Goal: Transaction & Acquisition: Purchase product/service

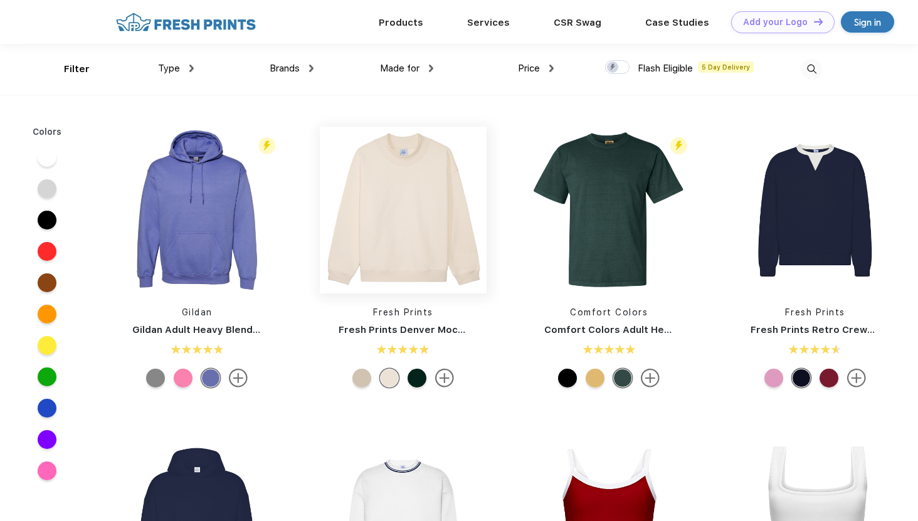
scroll to position [1, 0]
click at [192, 70] on img at bounding box center [191, 68] width 4 height 8
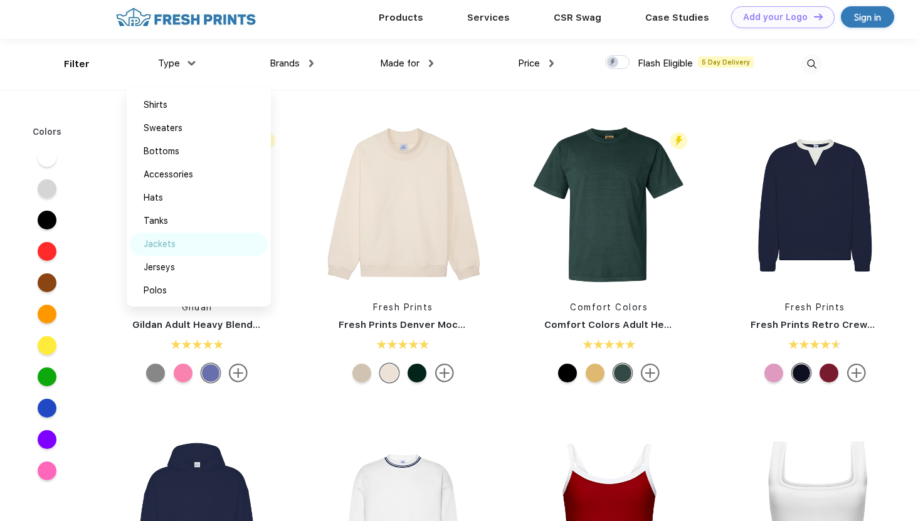
scroll to position [0, 0]
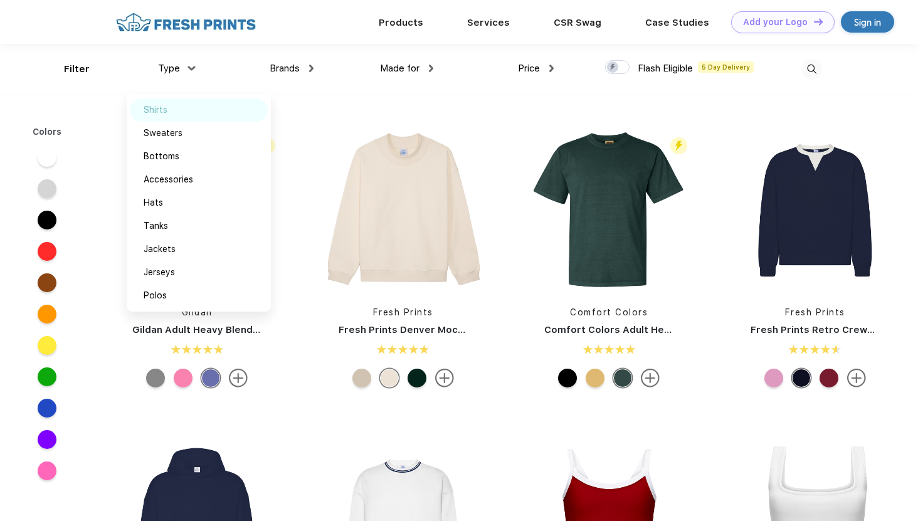
click at [169, 115] on div "Shirts" at bounding box center [199, 109] width 138 height 23
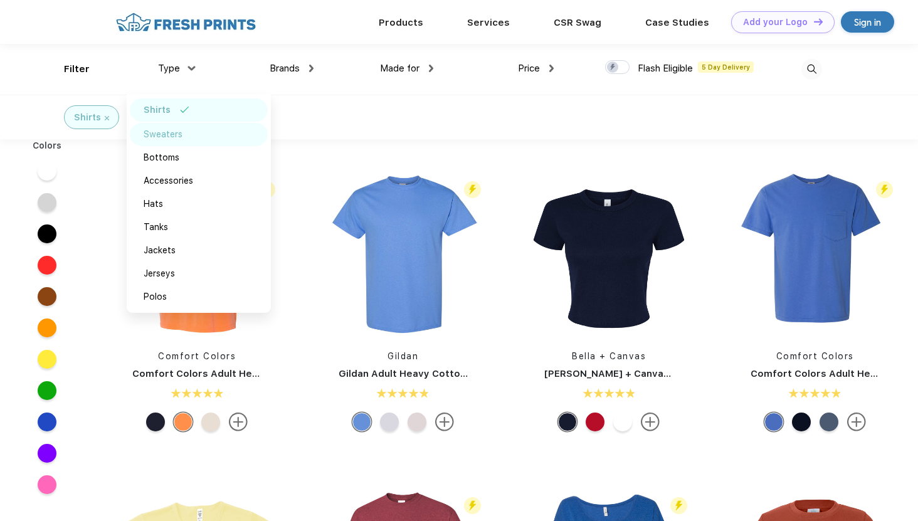
click at [172, 134] on div "Sweaters" at bounding box center [163, 134] width 39 height 13
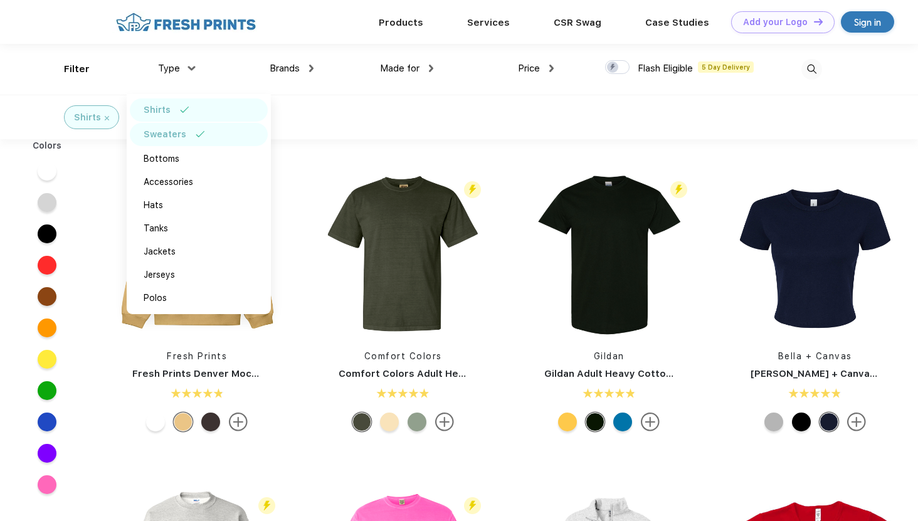
click at [174, 107] on div "Shirts" at bounding box center [199, 109] width 138 height 23
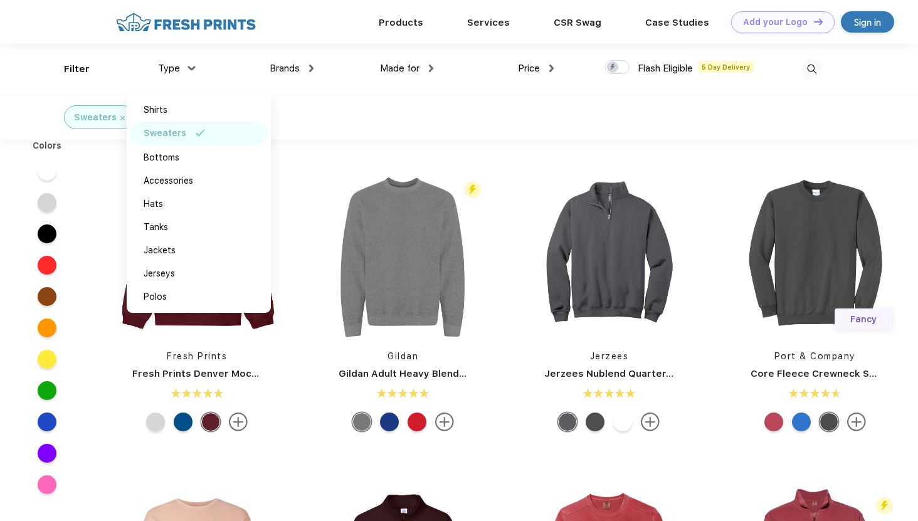
click at [370, 137] on div "Sweaters" at bounding box center [459, 117] width 918 height 44
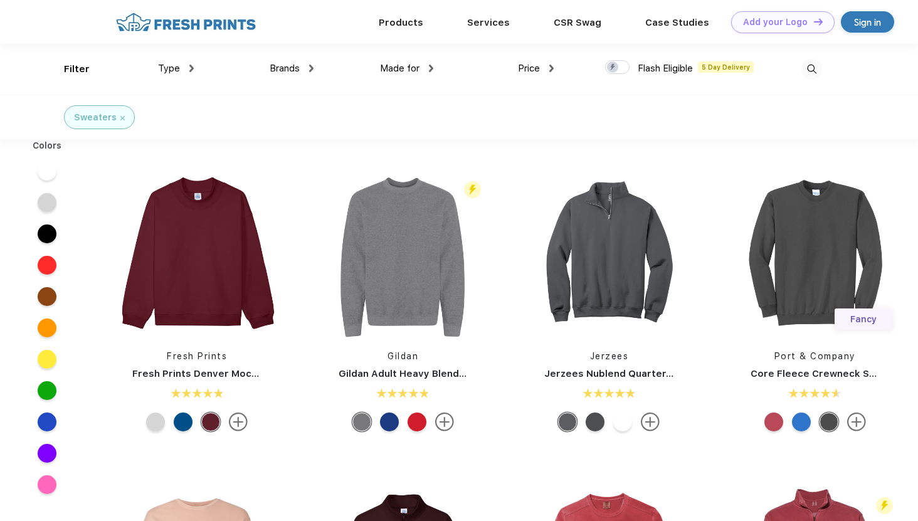
click at [306, 71] on div "Brands" at bounding box center [291, 68] width 44 height 14
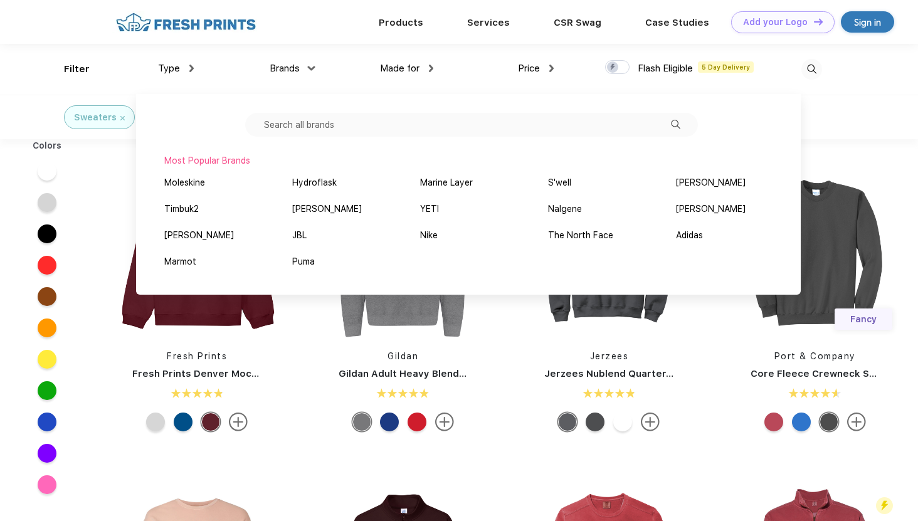
click at [306, 71] on div "Brands" at bounding box center [291, 68] width 44 height 14
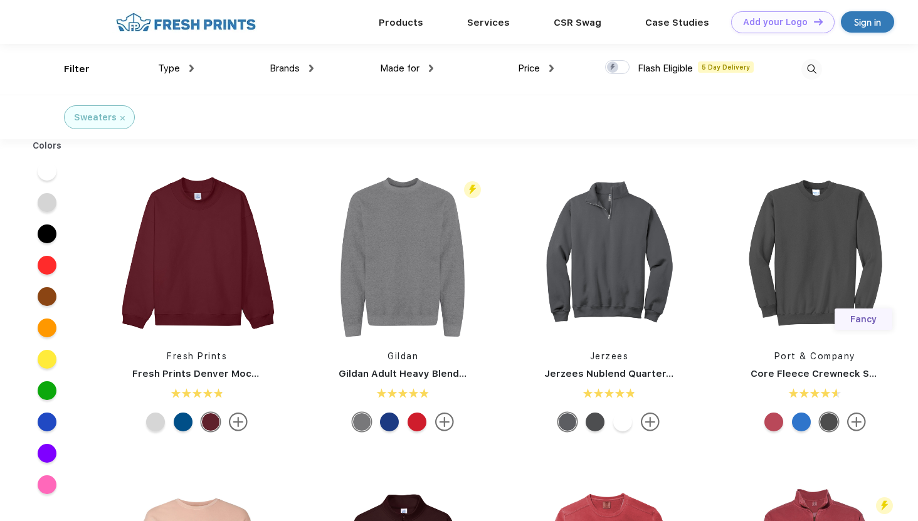
click at [550, 71] on img at bounding box center [551, 69] width 4 height 8
click at [520, 113] on div "$" at bounding box center [558, 109] width 138 height 23
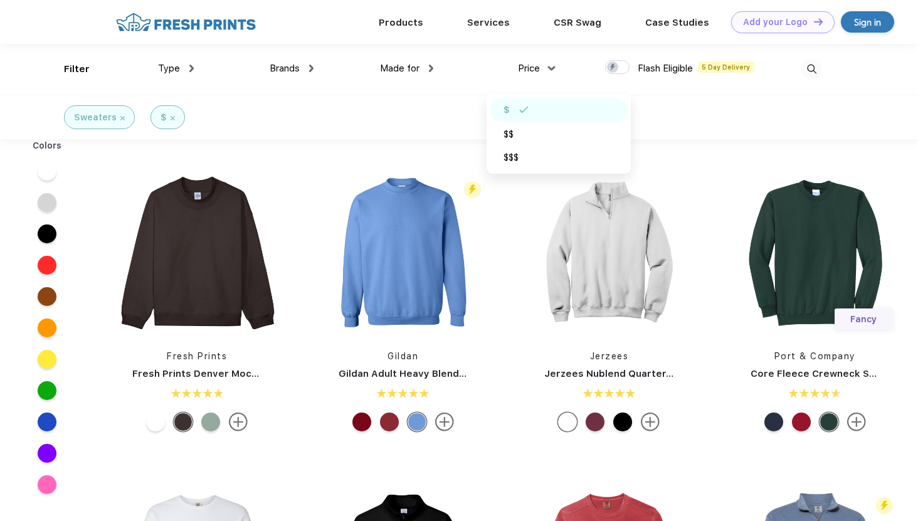
click at [432, 102] on div "Sweaters $" at bounding box center [459, 117] width 918 height 44
click at [416, 250] on img at bounding box center [403, 253] width 167 height 167
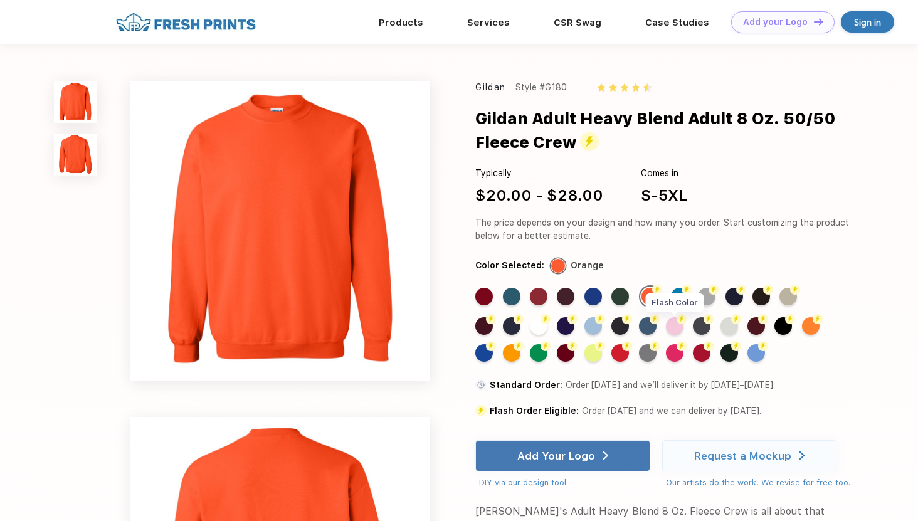
click at [675, 324] on div "Flash Color" at bounding box center [675, 326] width 18 height 18
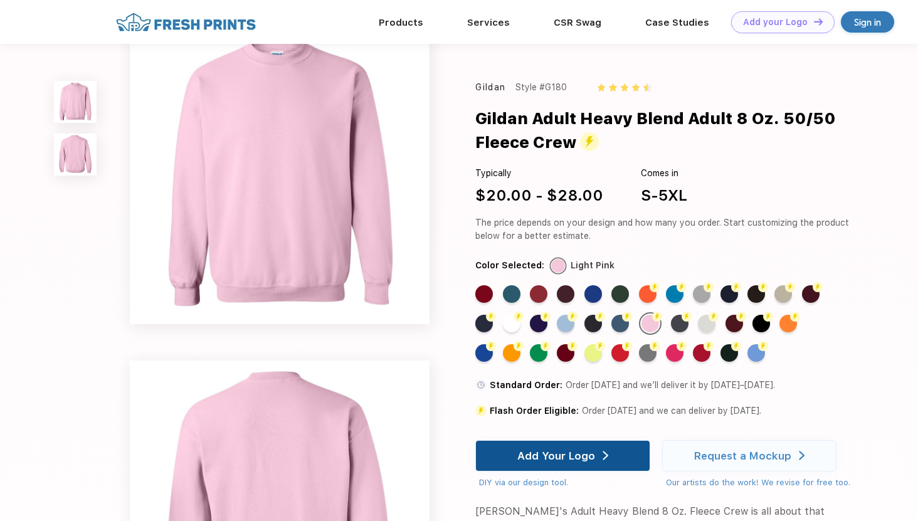
scroll to position [3, 0]
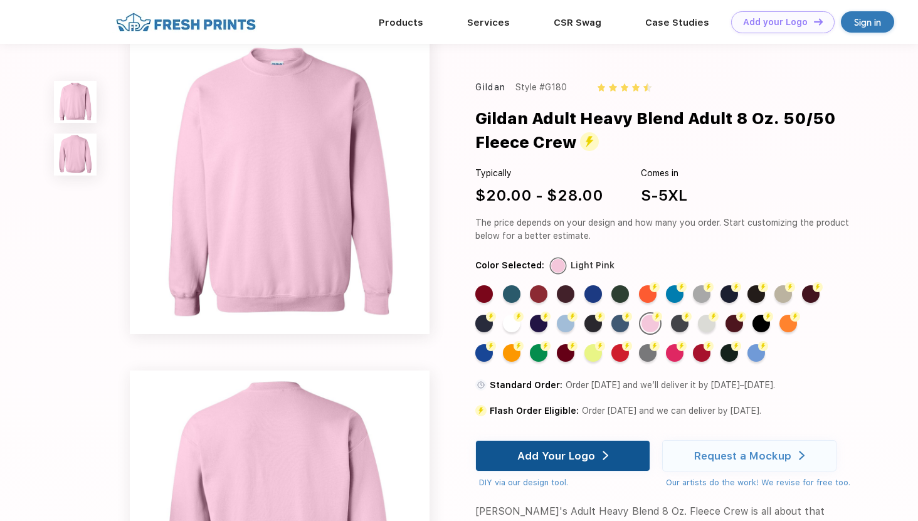
click at [568, 452] on div "Add Your Logo" at bounding box center [556, 455] width 78 height 13
